Goal: Navigation & Orientation: Understand site structure

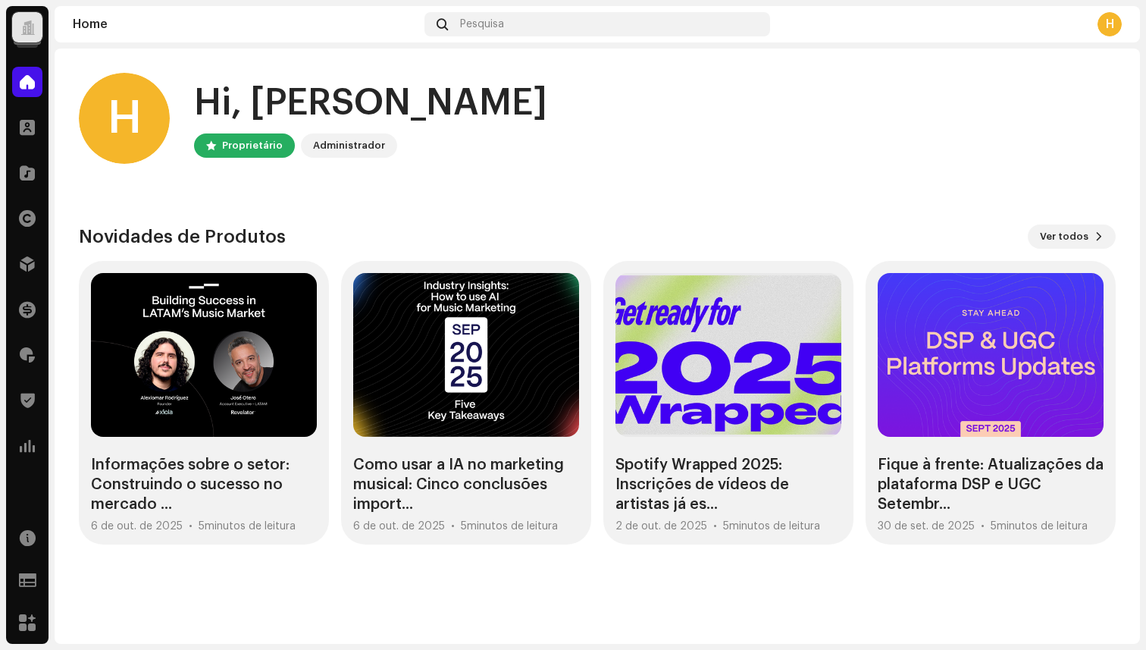
click at [31, 27] on div at bounding box center [27, 27] width 14 height 0
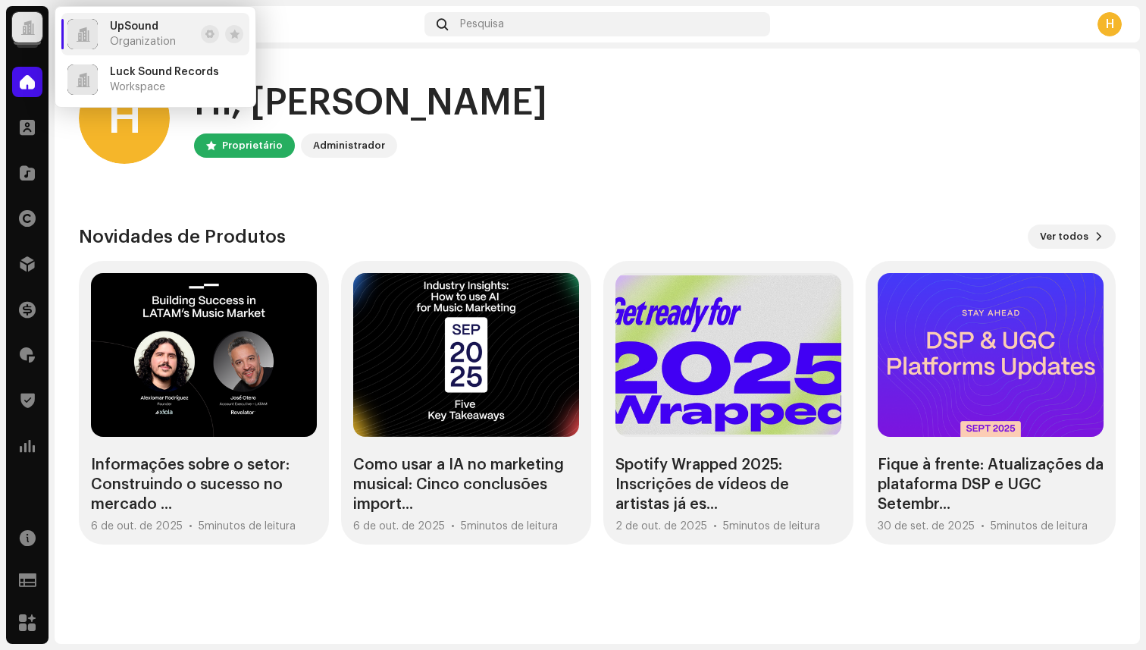
click at [147, 45] on span "Organization" at bounding box center [143, 42] width 66 height 12
click at [116, 84] on span "Workspace" at bounding box center [137, 87] width 55 height 12
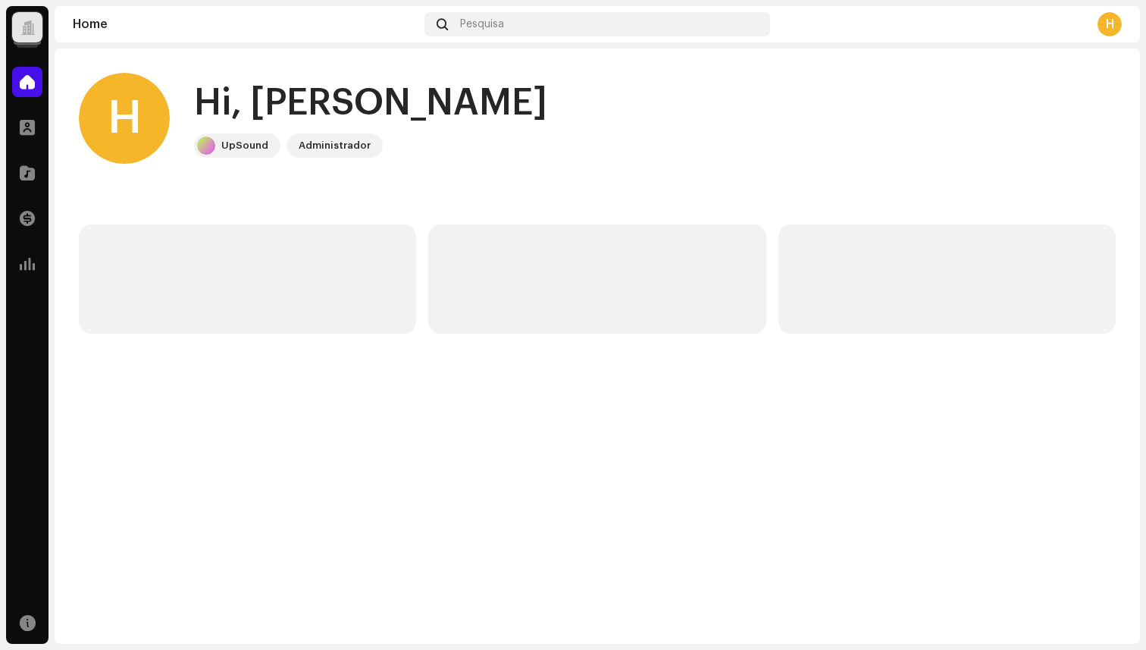
click at [35, 31] on div at bounding box center [27, 27] width 30 height 30
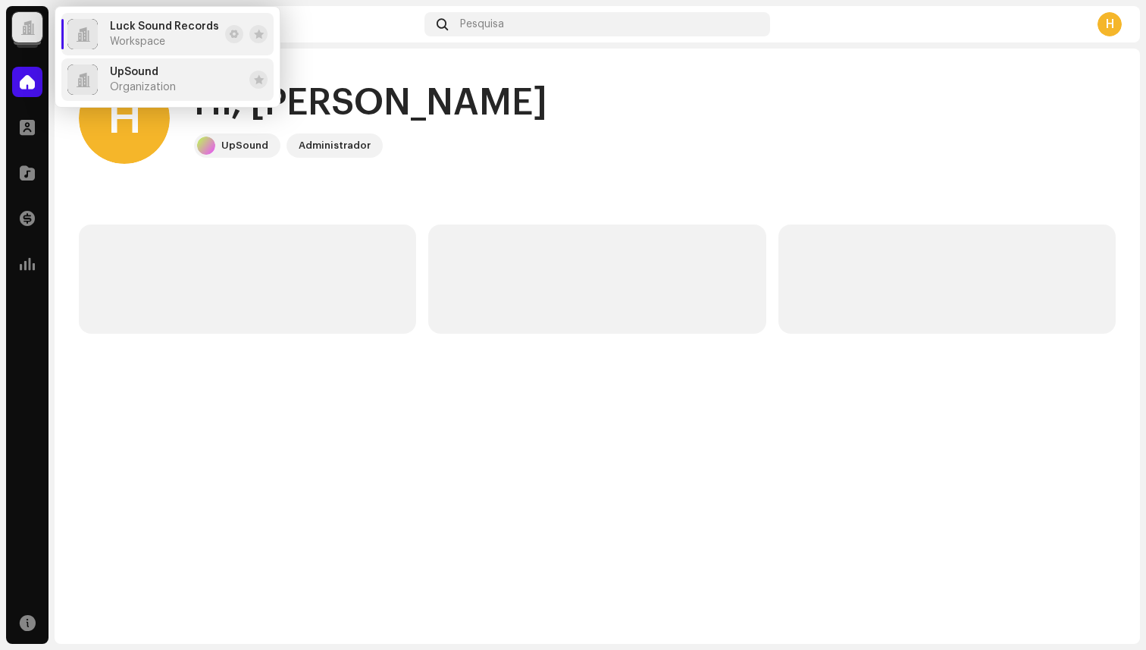
click at [137, 81] on span "Organization" at bounding box center [143, 87] width 66 height 12
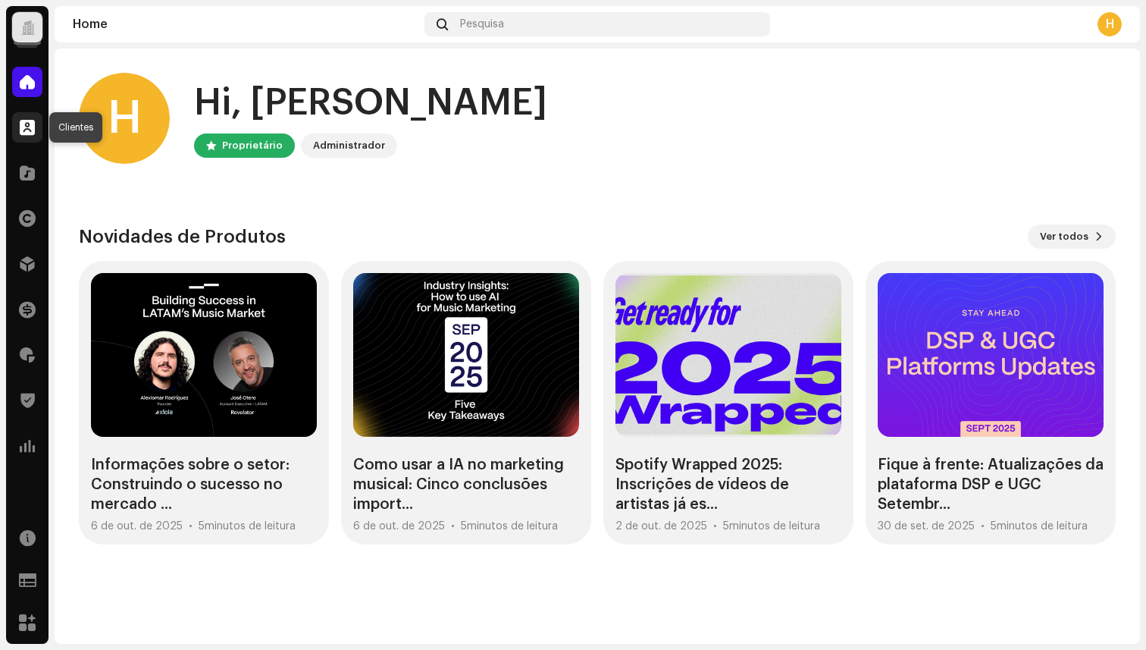
click at [36, 127] on div at bounding box center [27, 127] width 30 height 30
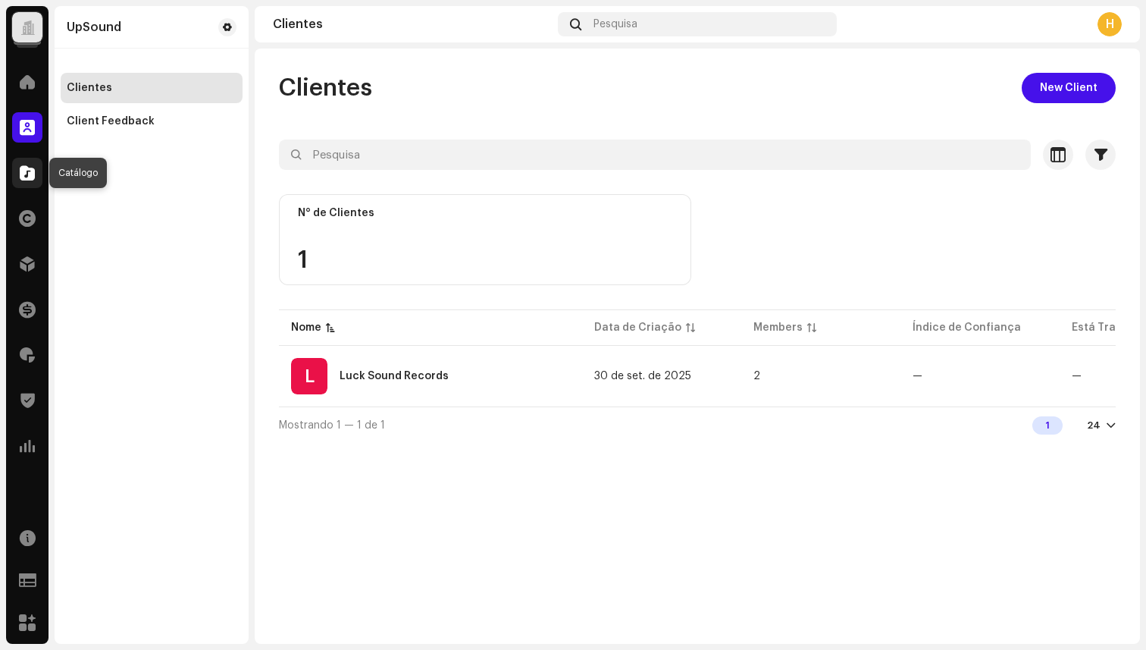
click at [31, 174] on span at bounding box center [27, 173] width 15 height 12
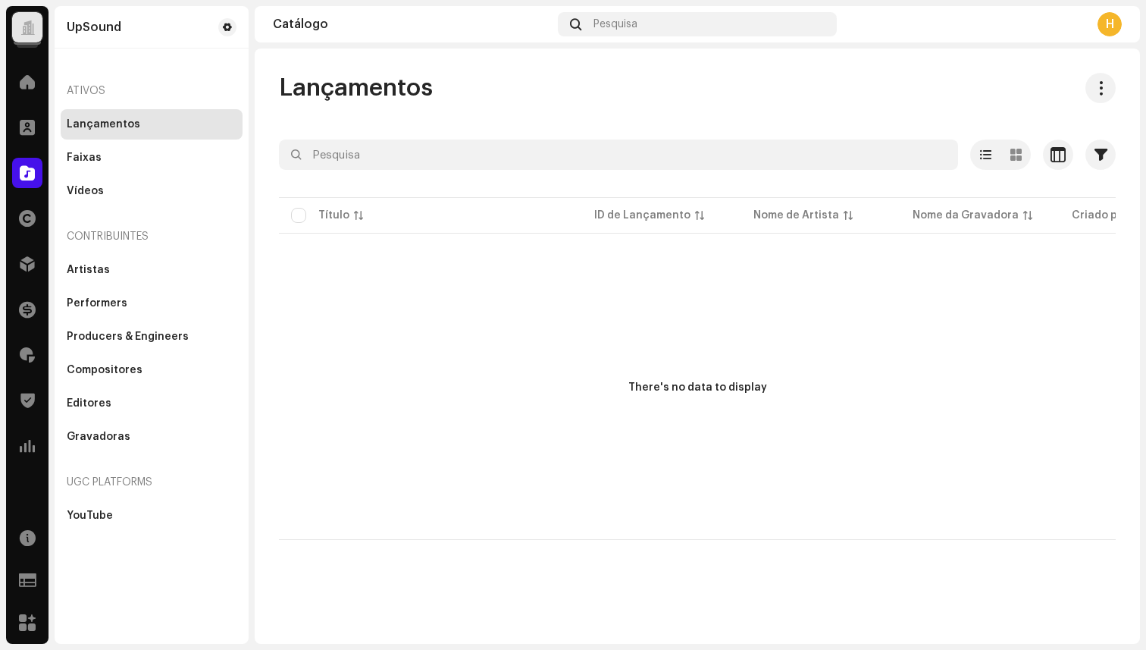
click at [30, 27] on div at bounding box center [27, 27] width 14 height 0
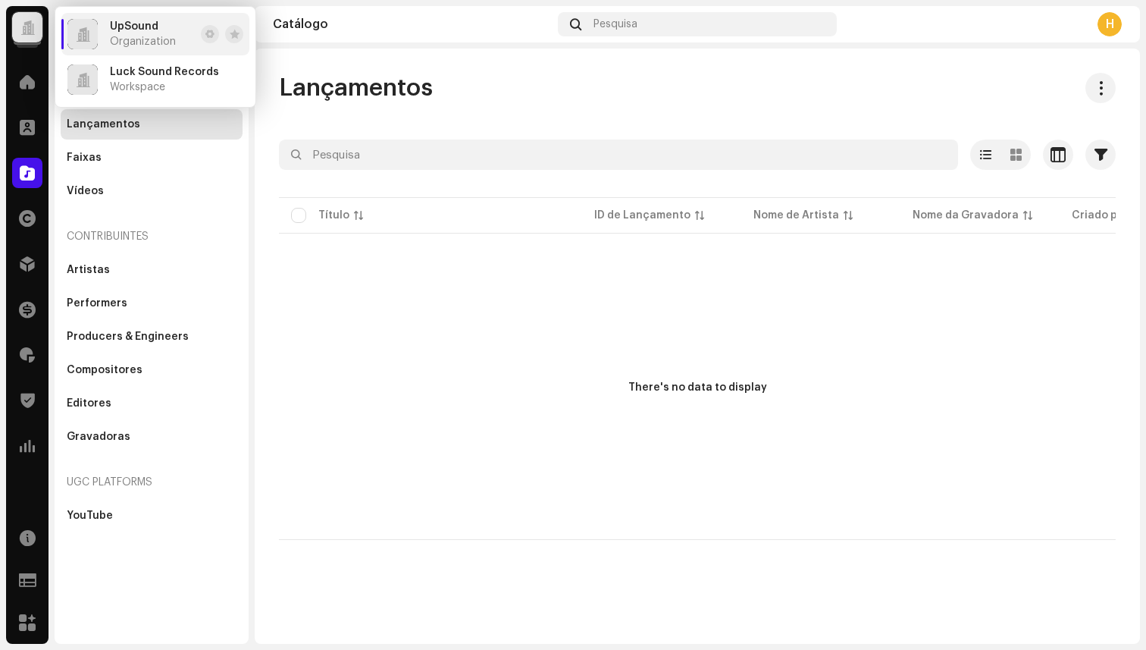
click at [129, 47] on span "Organization" at bounding box center [143, 42] width 66 height 12
click at [140, 82] on span "Workspace" at bounding box center [137, 87] width 55 height 12
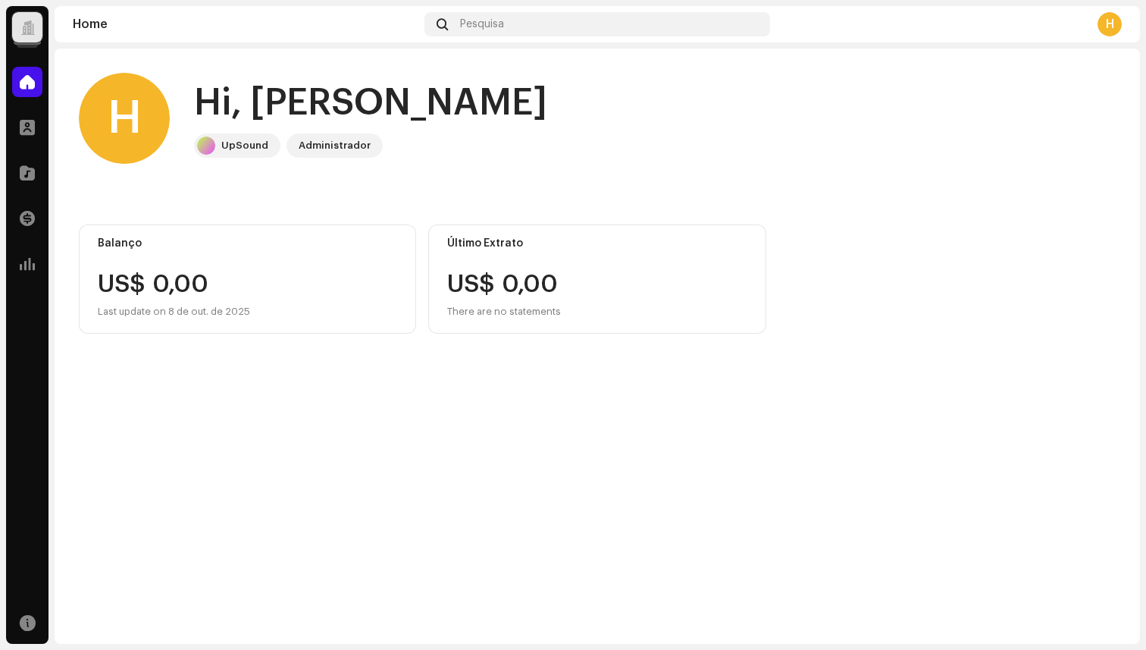
click at [18, 23] on div at bounding box center [27, 27] width 30 height 30
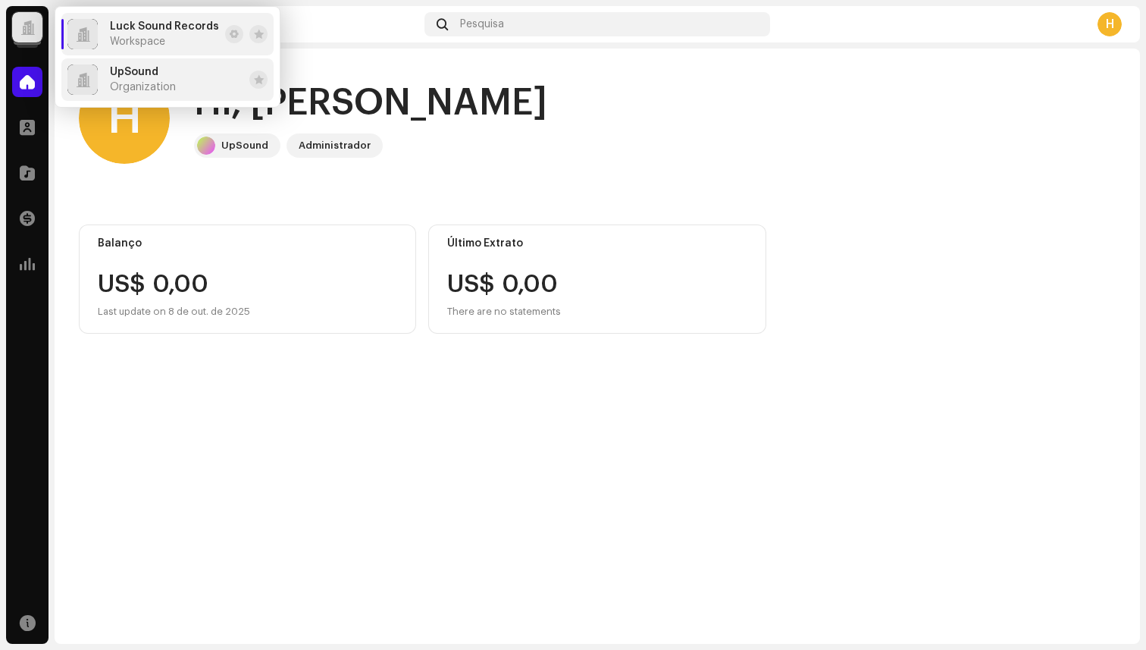
click at [123, 85] on span "Organization" at bounding box center [143, 87] width 66 height 12
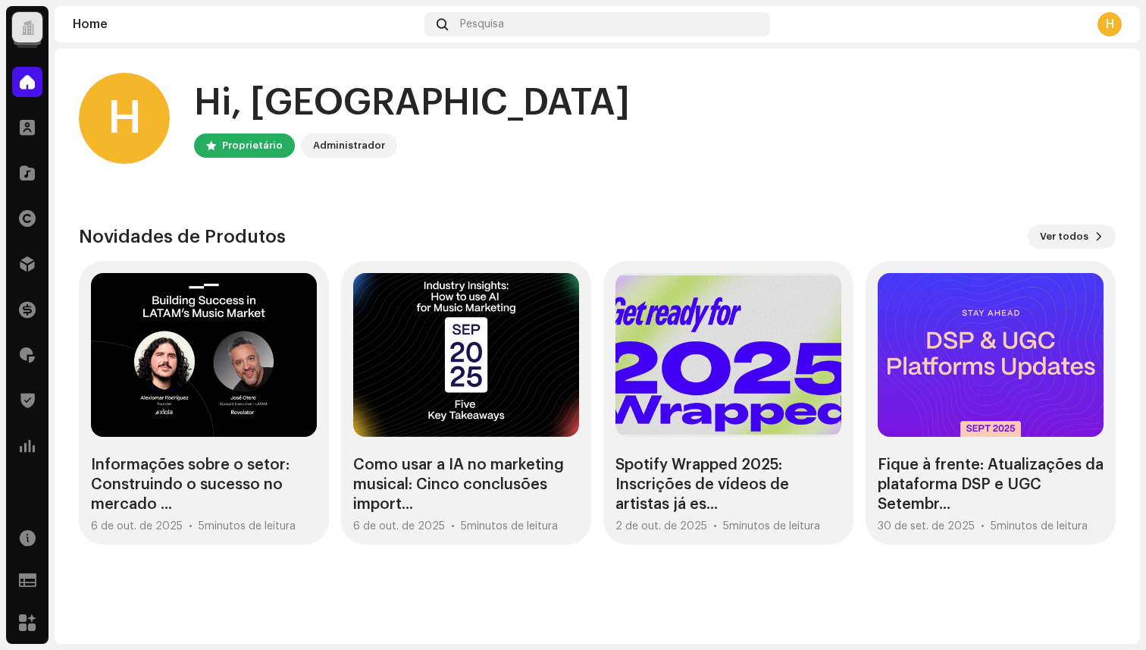
click at [15, 20] on div at bounding box center [27, 27] width 30 height 30
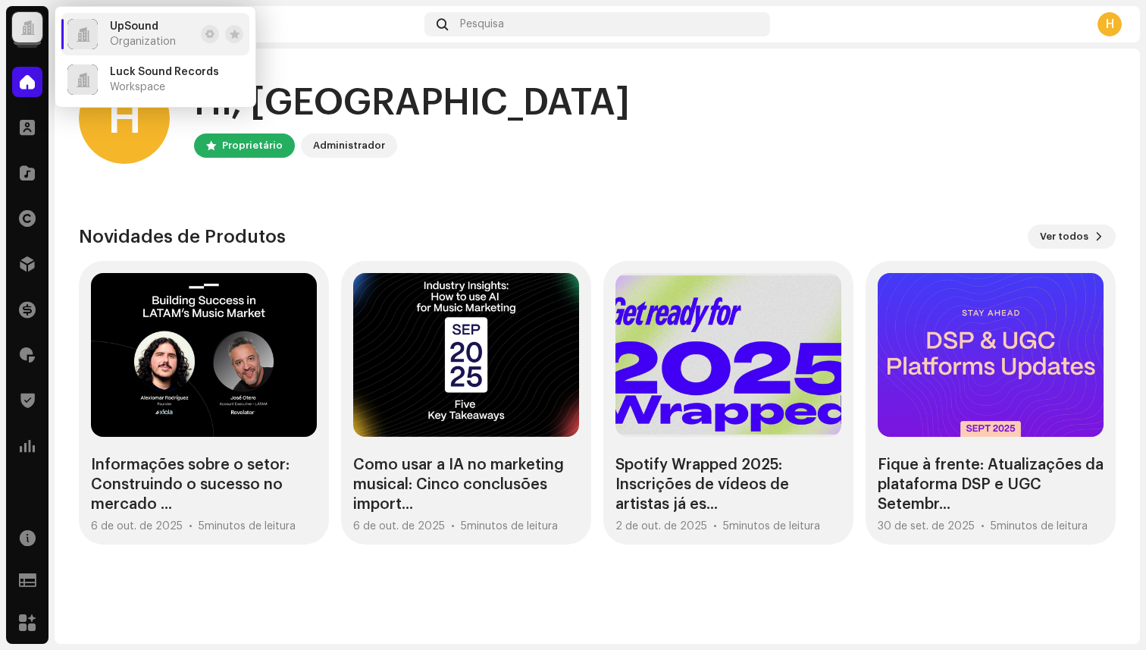
click at [99, 49] on li "UpSound Organization" at bounding box center [155, 34] width 188 height 42
click at [115, 47] on span "Organization" at bounding box center [143, 42] width 66 height 12
click at [302, 223] on div "H Hi, [PERSON_NAME] Proprietário Administrador Check out the latest Product Upd…" at bounding box center [597, 309] width 1037 height 520
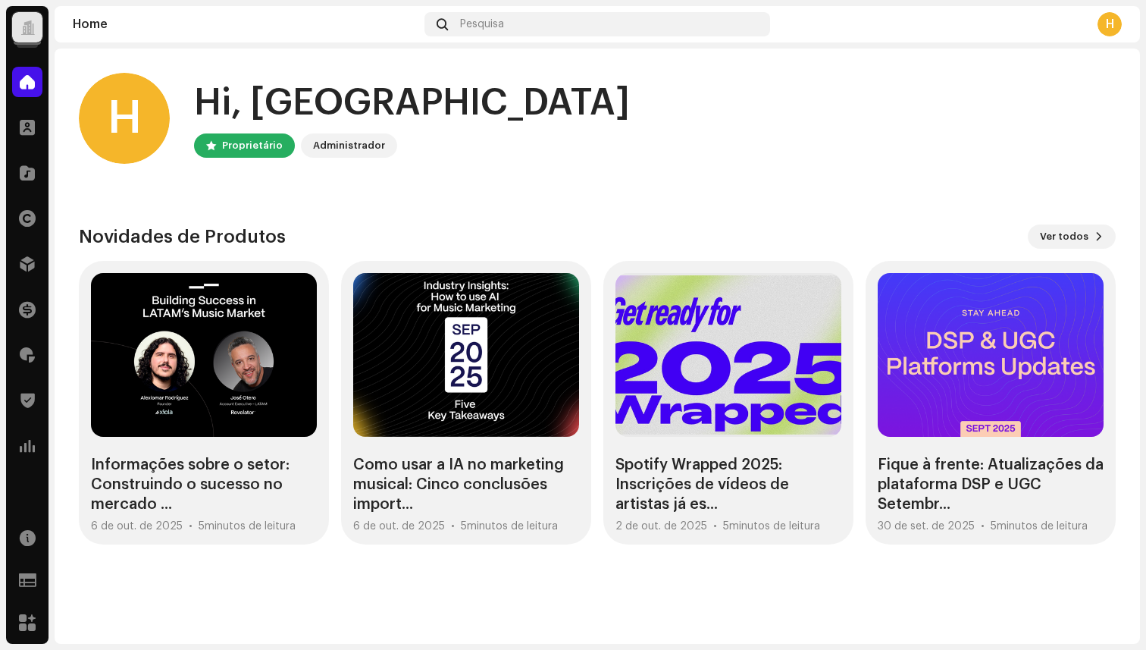
click at [20, 27] on div at bounding box center [27, 27] width 14 height 0
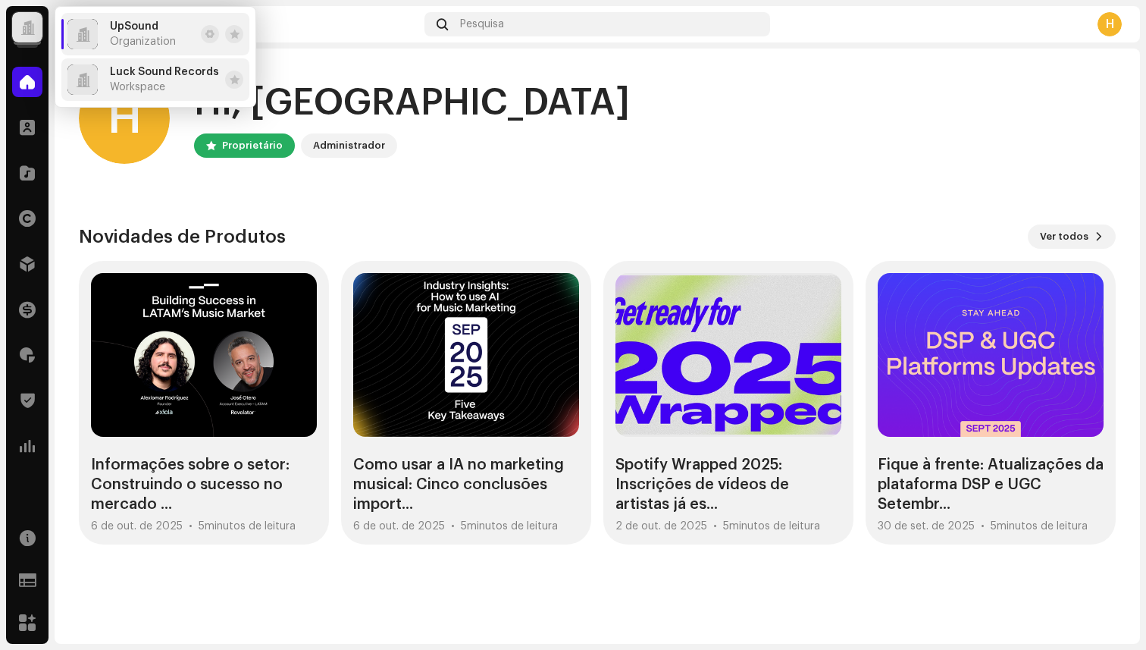
click at [152, 81] on span "Workspace" at bounding box center [137, 87] width 55 height 12
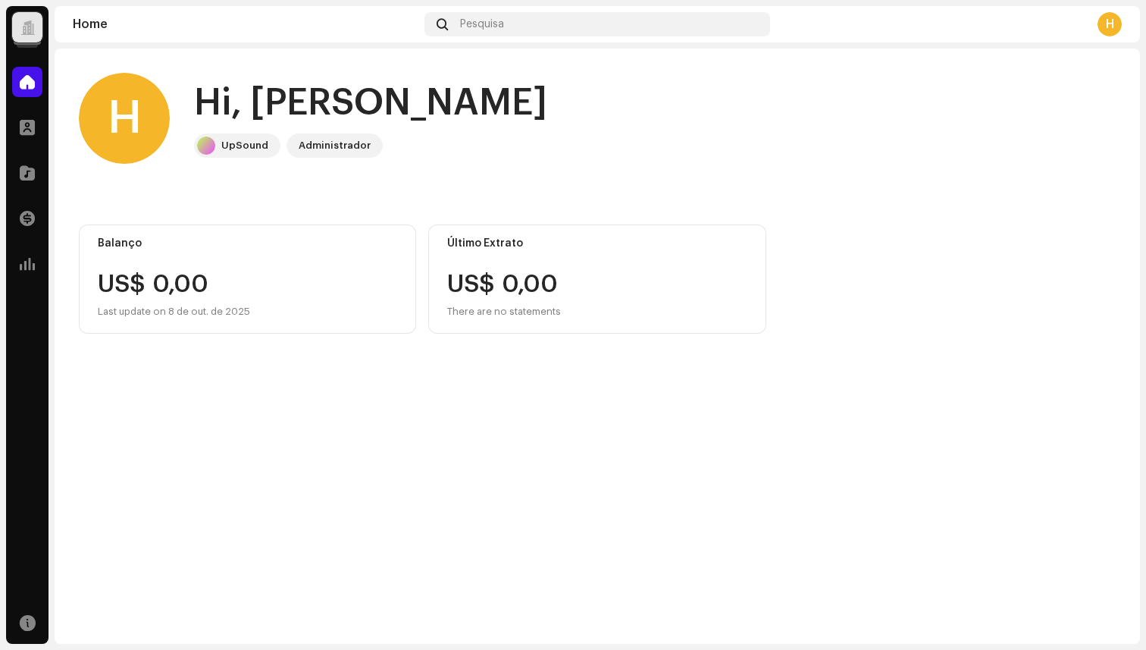
click at [20, 27] on div at bounding box center [27, 27] width 14 height 0
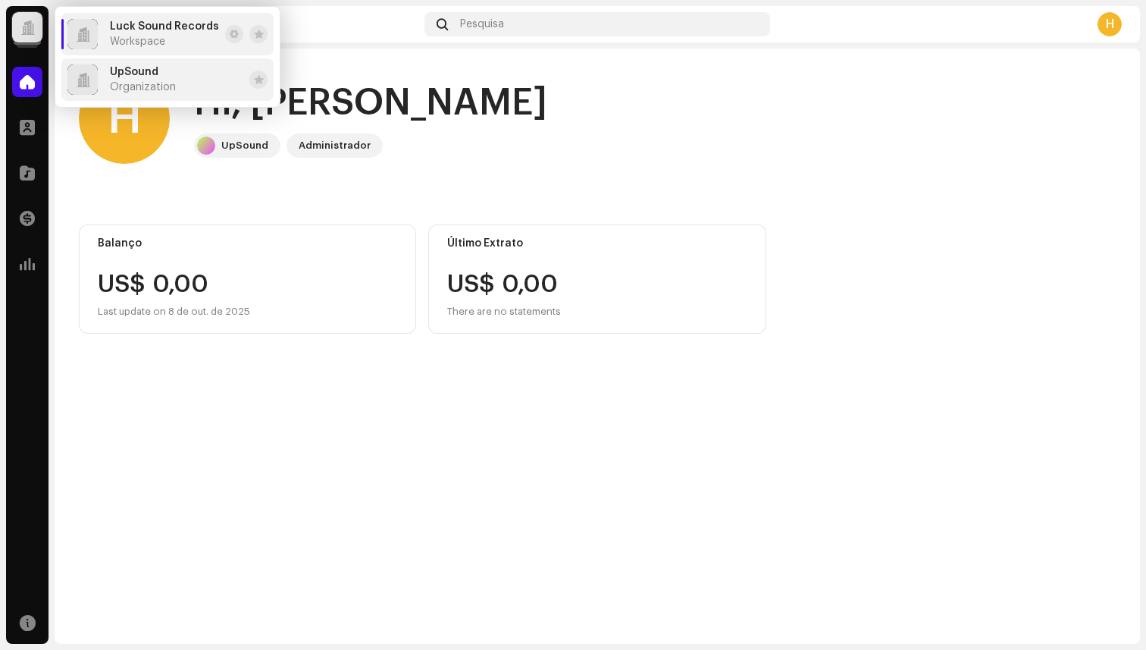
click at [182, 74] on li "UpSound Organization" at bounding box center [167, 79] width 212 height 42
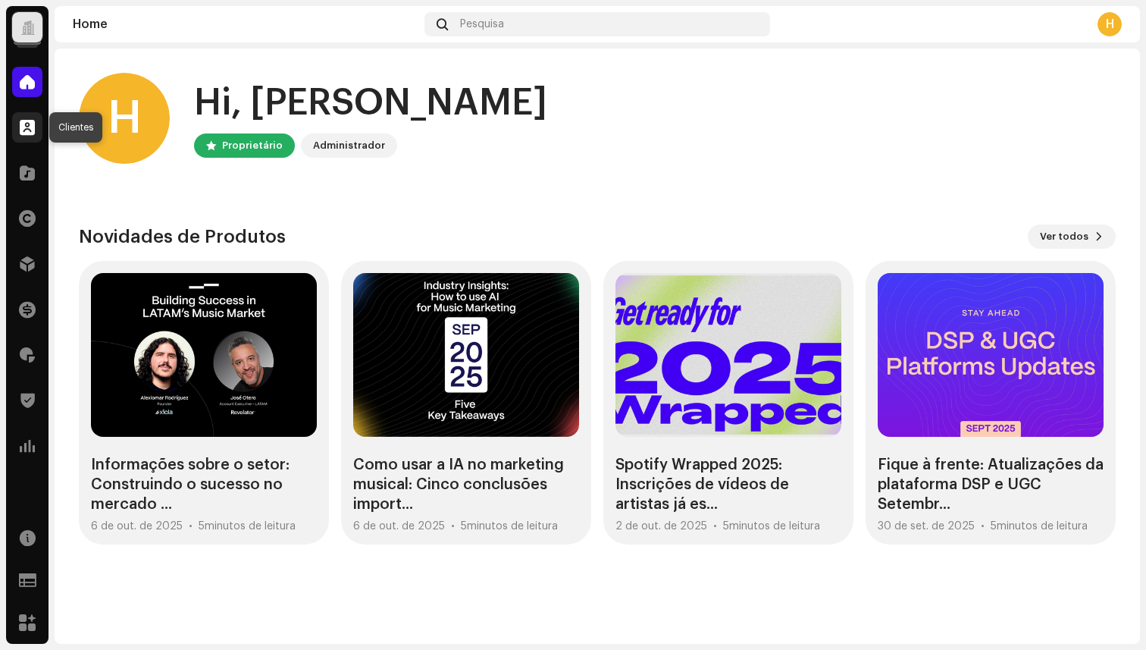
click at [28, 136] on div at bounding box center [27, 127] width 30 height 30
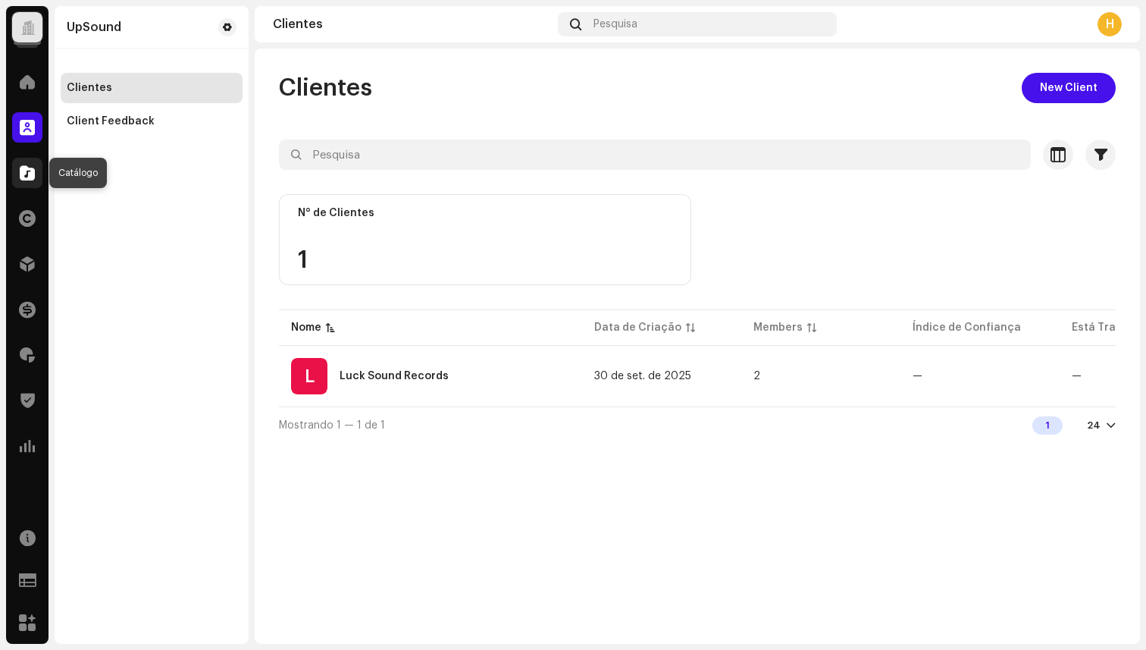
click at [28, 177] on span at bounding box center [27, 173] width 15 height 12
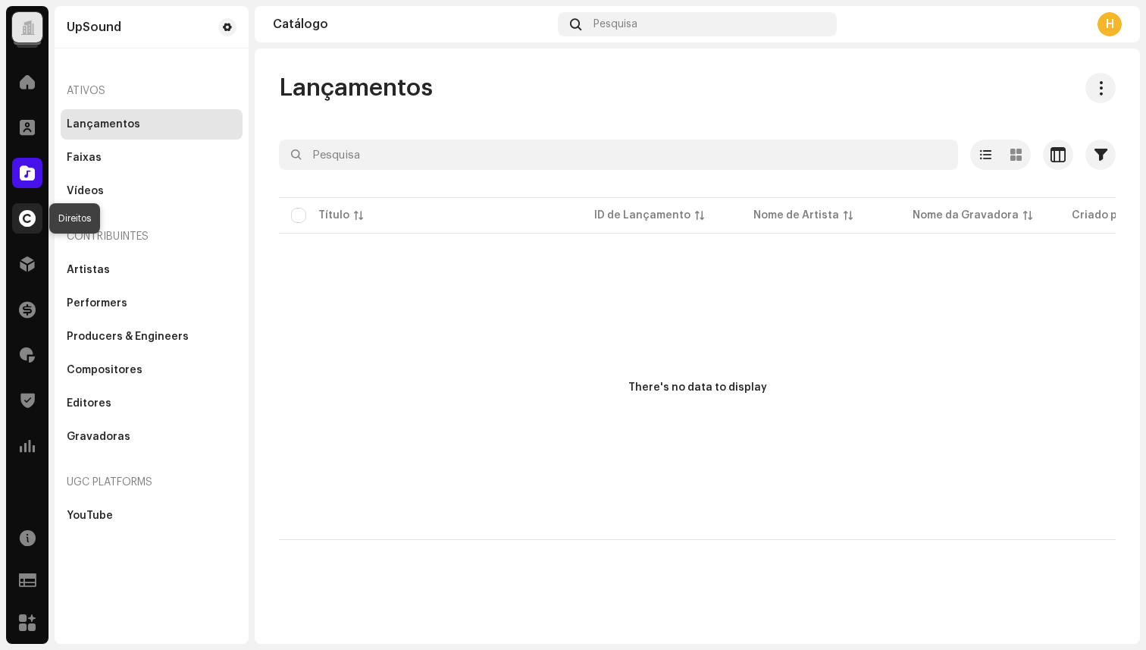
click at [27, 227] on div at bounding box center [27, 218] width 30 height 30
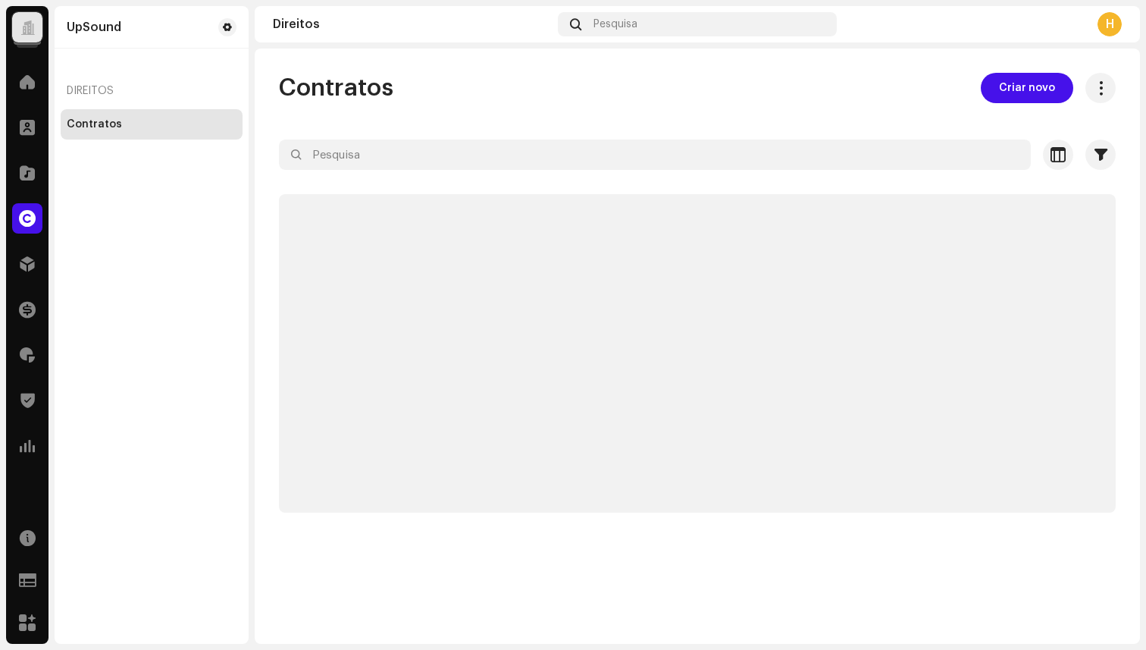
click at [27, 227] on div at bounding box center [27, 218] width 30 height 30
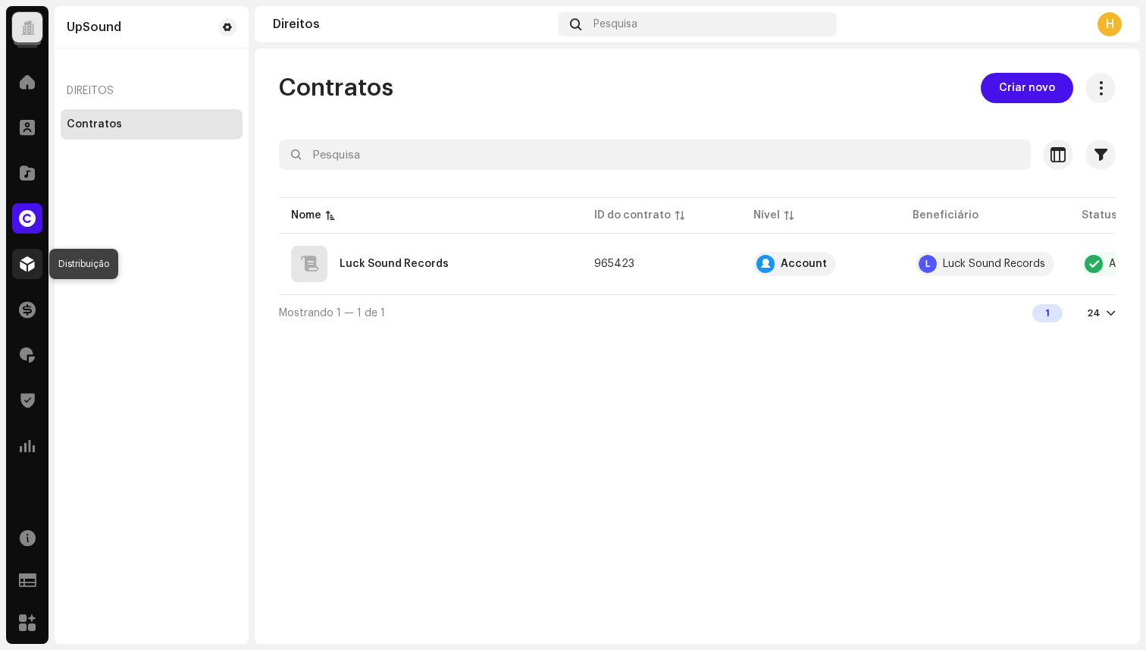
click at [27, 272] on div at bounding box center [27, 264] width 30 height 30
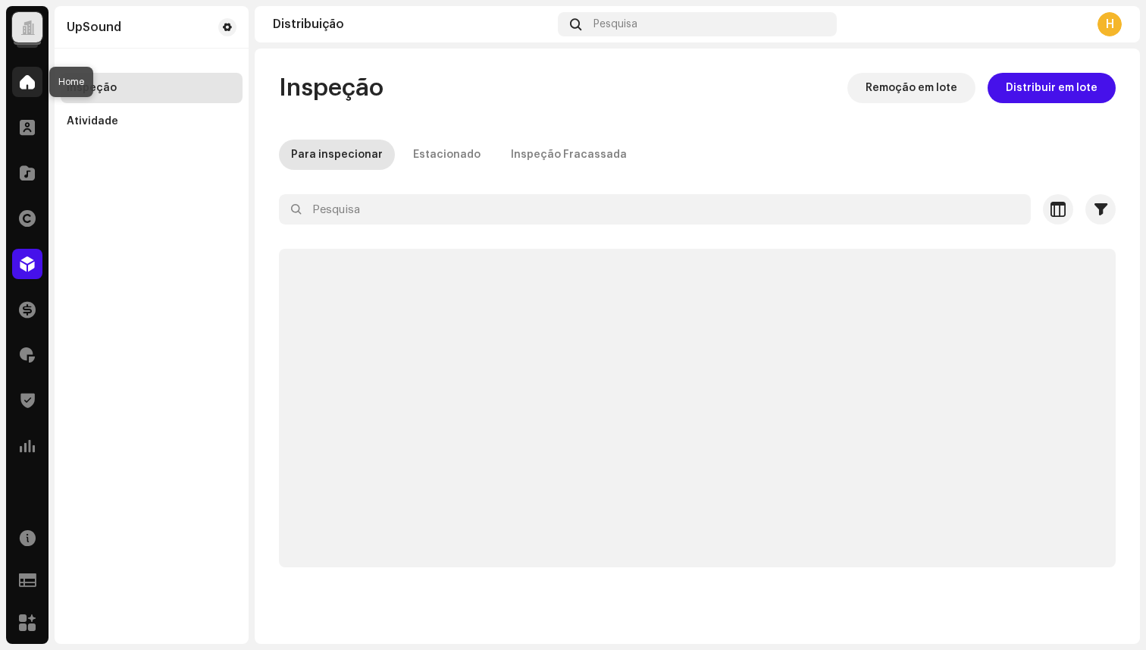
click at [22, 76] on span at bounding box center [27, 82] width 15 height 12
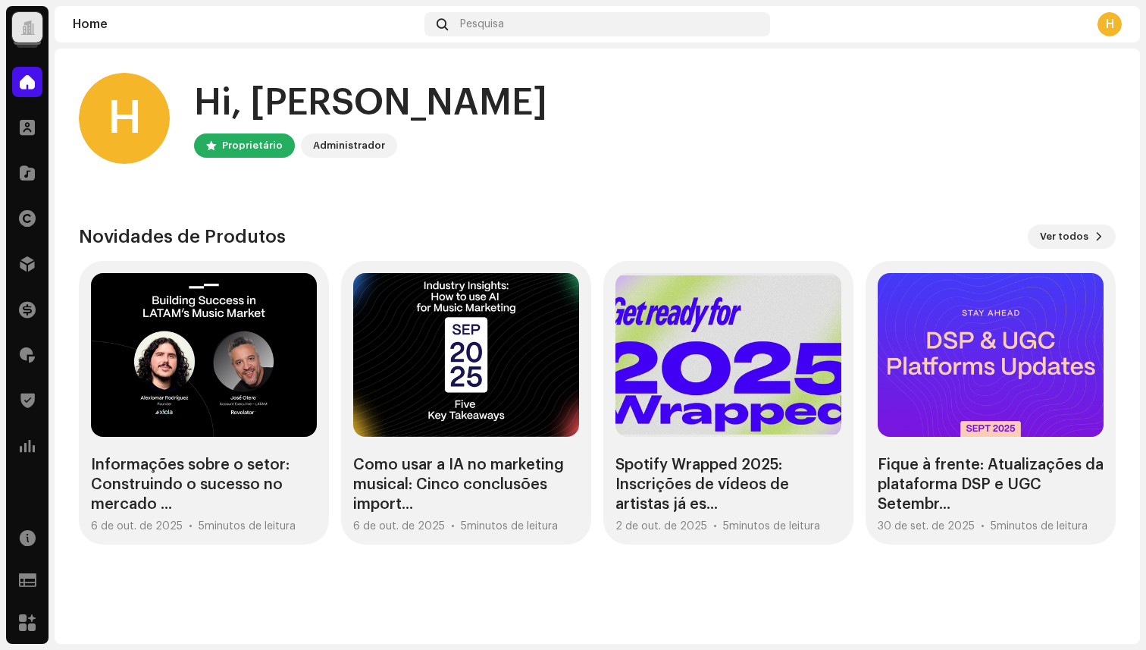
click at [33, 27] on div at bounding box center [27, 27] width 14 height 0
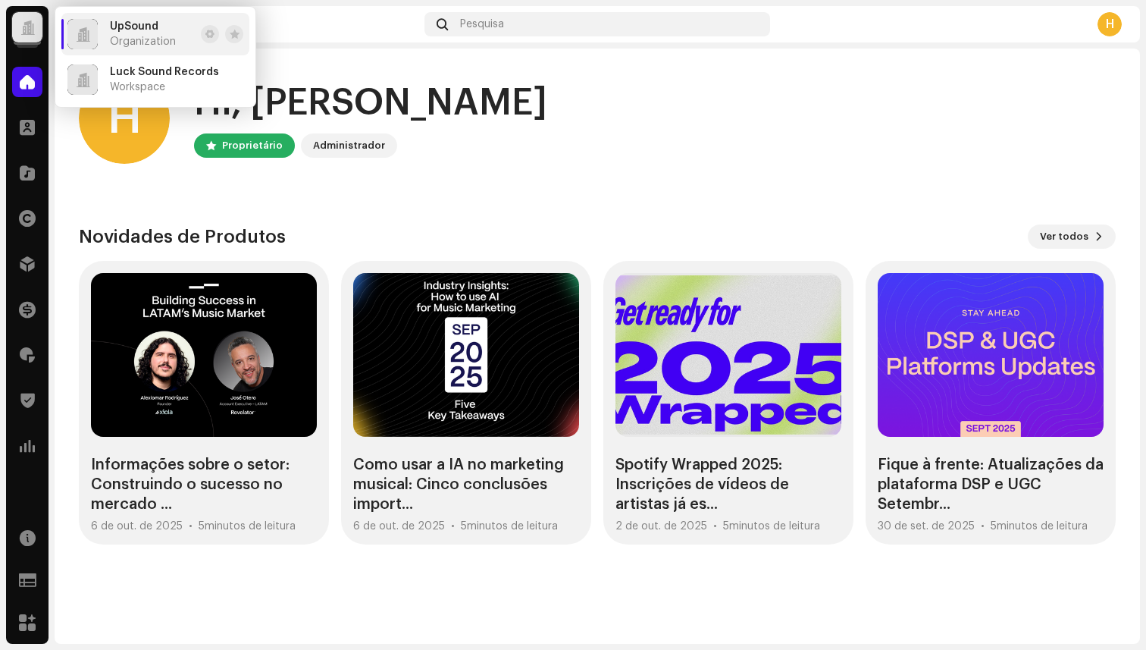
click at [23, 14] on div at bounding box center [27, 27] width 30 height 30
